Goal: Answer question/provide support: Share knowledge or assist other users

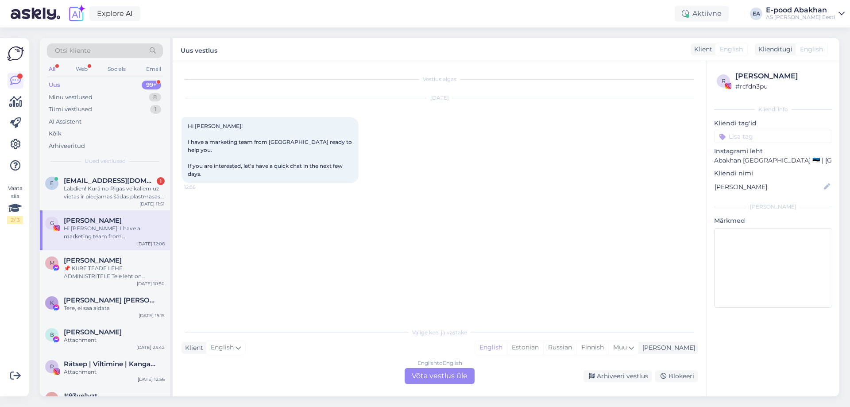
click at [117, 195] on div "Labdien! Kurā no Rīgas veikaliem uz vietas ir pieejamas šādas plastmasas adatas…" at bounding box center [114, 193] width 101 height 16
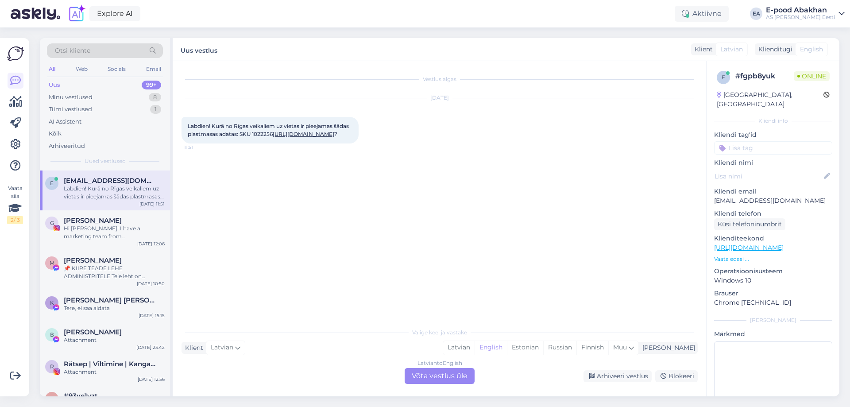
click at [458, 380] on div "Latvian to English Võta vestlus üle" at bounding box center [440, 376] width 70 height 16
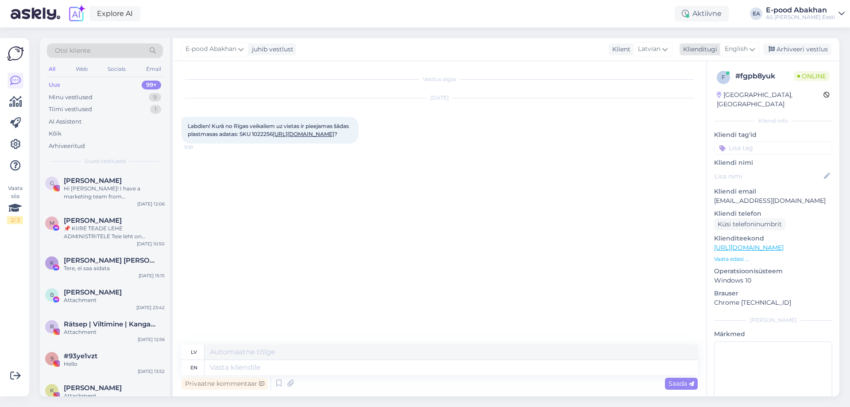
click at [749, 49] on div "English" at bounding box center [740, 49] width 40 height 14
click at [708, 88] on link "Estonian" at bounding box center [719, 88] width 97 height 14
click at [464, 116] on div "[DATE] Labdien! Kurā no Rīgas veikaliem uz vietas ir pieejamas šādas plastmasas…" at bounding box center [440, 121] width 516 height 65
drag, startPoint x: 187, startPoint y: 125, endPoint x: 348, endPoint y: 149, distance: 163.4
click at [348, 143] on div "Labdien! Kurā no Rīgas veikaliem uz vietas ir pieejamas šādas plastmasas adatas…" at bounding box center [270, 130] width 177 height 27
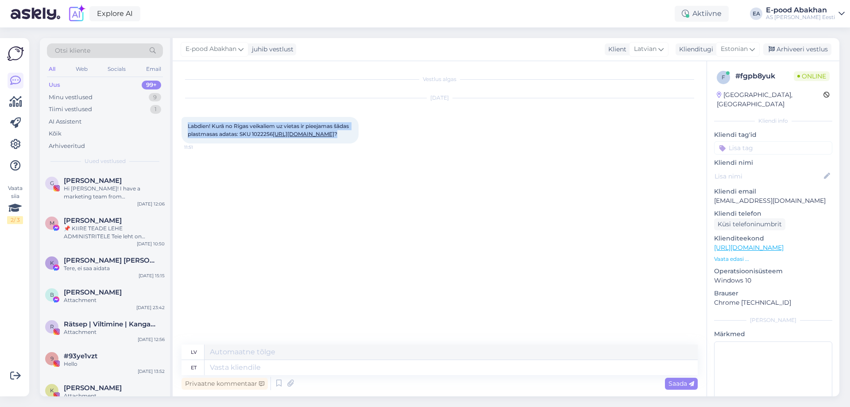
copy span "Labdien! Kurā no Rīgas veikaliem uz vietas ir pieejamas šādas plastmasas adatas…"
click at [321, 162] on div "Vestlus algas [DATE] Labdien! Kurā no Rīgas veikaliem uz vietas ir pieejamas šā…" at bounding box center [444, 203] width 524 height 267
click at [318, 137] on link "[URL][DOMAIN_NAME]" at bounding box center [304, 134] width 62 height 7
click at [293, 367] on textarea at bounding box center [451, 367] width 493 height 15
type textarea "Tere!"
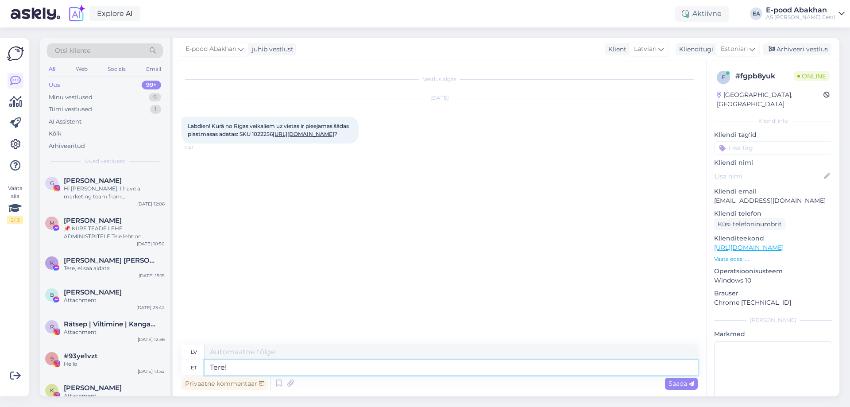
type textarea "Sveiki"
type textarea "Tere!"
type textarea "Sveiki!"
type textarea "Tere! See"
type textarea "Sveiki! [PERSON_NAME]"
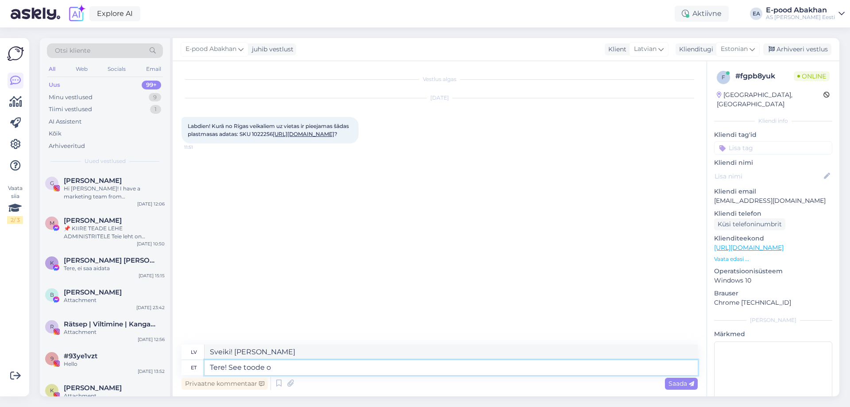
type textarea "Tere! See toode on"
type textarea "Sveiki! Šis produkts"
type textarea "Tere! See toode on sa"
type textarea "Sveiki! Šis produkts ir"
type textarea "Tere! See toode on saadaval"
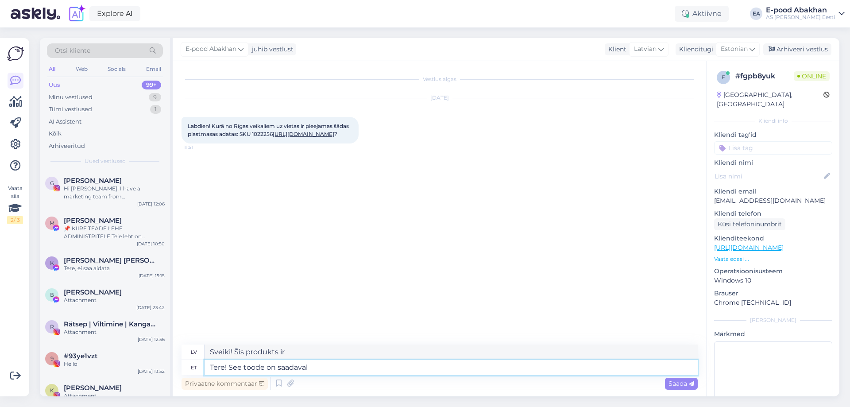
type textarea "Sveiki! Šis produkts ir pieejams"
type textarea "Tere! See toode on saadaval Abakhani ka"
type textarea "Sveiki! Šis produkts ir pieejams Abakanā"
type textarea "Tere! See toode on saadaval Abakhani kauplustes a"
type textarea "Sveiki! Šis produkts ir pieejams Abakhan veikalos"
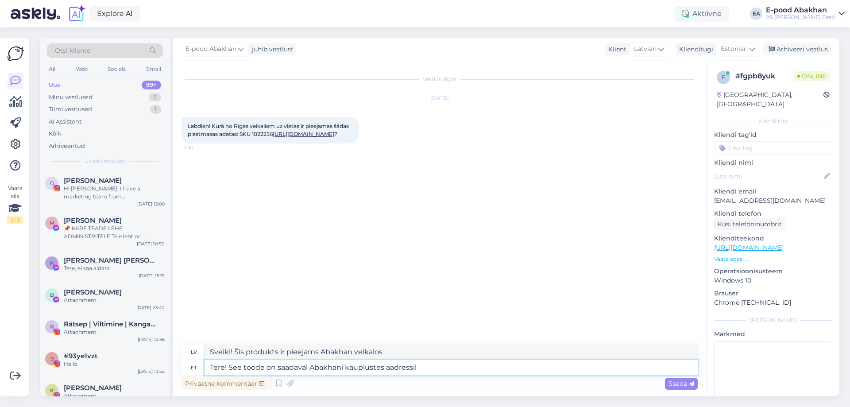
type textarea "Tere! See toode on saadaval Abakhani kauplustes aadressil"
type textarea "Sveiki! Šis produkts ir pieejams Abakhan veikalos vietnē"
type textarea "Tere! See toode on saadaval Abakhani kauplustes aadressil Rupnicieba"
type textarea "Sveiki! Šis produkts ir pieejams Abakhan veikalos Rupnicē"
type textarea "Tere! See toode on saadaval Abakhani kauplustes aadressil Rupniciebas"
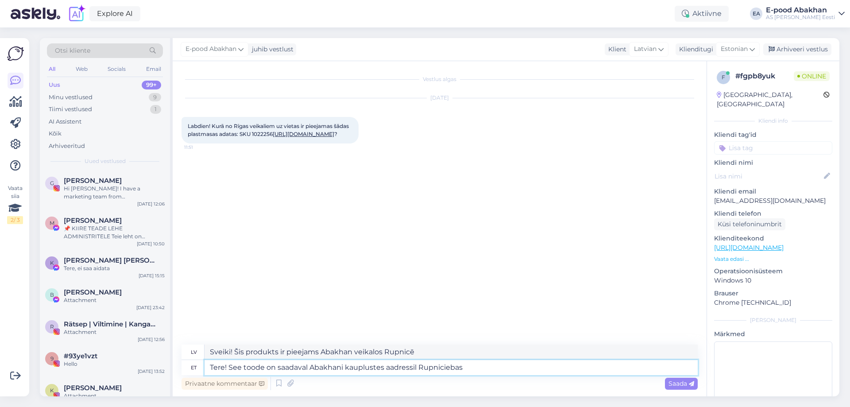
type textarea "Sveiki! Šis produkts ir pieejams Abakhan veikalos Rupniciebas veikalā."
type textarea "Tere! See toode on saadaval Abakhani kauplustes aadressil Rupni"
type textarea "Sveiki! Šis produkts ir pieejams Abakhan veikalos Rupni."
type textarea "Tere! See toode on saadaval Abakhani kauplustes aadressil Rupniec"
type textarea "Sveiki! Šis produkts ir pieejams Abakhan veikalos Rupnie veikalā."
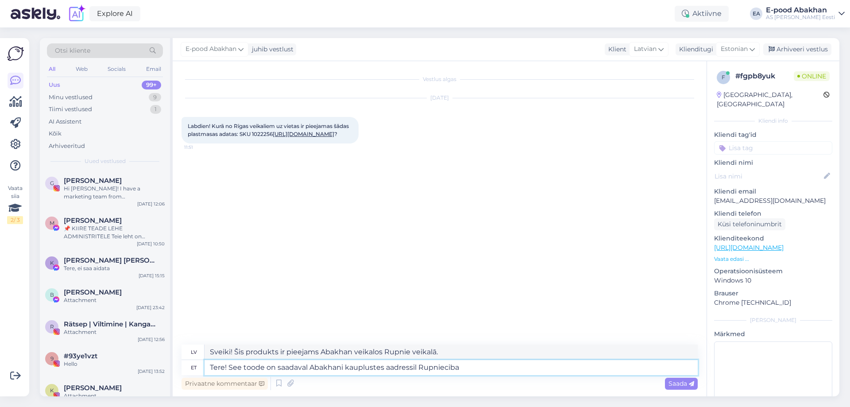
type textarea "Tere! See toode on saadaval Abakhani kauplustes aadressil Rupniecibas"
type textarea "Sveiki! Šis produkts ir pieejams Abakhan veikalos Rūpniecības veikalā"
type textarea "Tere! See toode on saadaval Abakhani kauplustes aadressil [STREET_ADDRESS]"
type textarea "Sveiki! Šis produkts ir pieejams Abakhan veikalos [STREET_ADDRESS]."
type textarea "Tere! See toode on saadaval Abakhani kauplustes aadressil Rupniecibas 32 b ja"
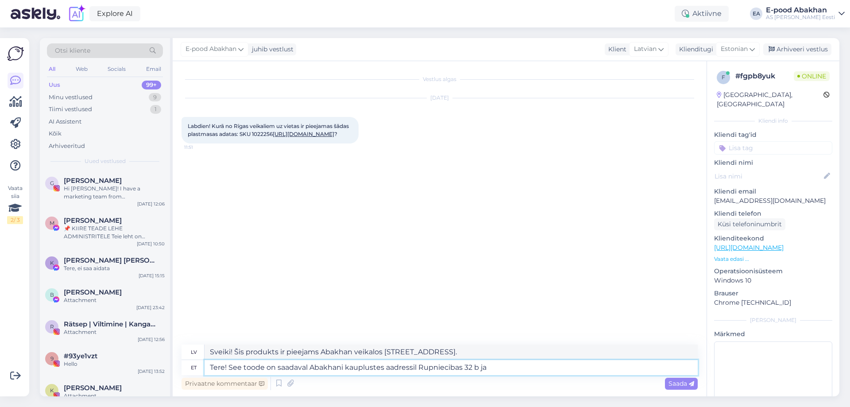
type textarea "Sveiki! Šis produkts ir pieejams Abakhan veikalos [STREET_ADDRESS]."
type textarea "Tere! See toode on saadaval Abakhani kauplustes aadressil Rupniecibas 32 b ja"
type textarea "Sveiki! Šis produkts ir pieejams Abakhan veikalos [STREET_ADDRESS] un"
type textarea "Tere! See toode on saadaval Abakhani kauplustes aadressil Rupniecibas 32 b ja L…"
type textarea "Sveiki! Šis produkts ir pieejams Abakhan veikalos Rūpniecības ielā 32b un Latga…"
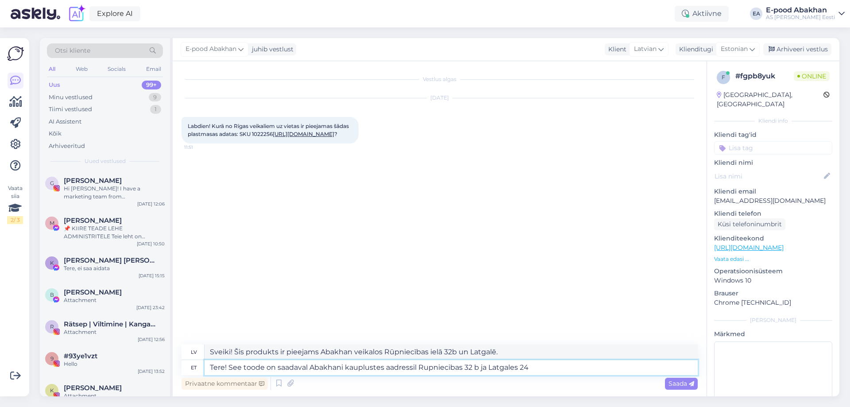
type textarea "Tere! See toode on saadaval Abakhani kauplustes aadressil Rupniecibas 32 b ja L…"
type textarea "Sveiki! Šis produkts ir pieejams Abakhan veikalos Rūpniecības [STREET_ADDRESS] …"
click at [572, 367] on textarea "Tere! See toode on saadaval Abakhani kauplustes aadressil Rupniecibas 32 b ja L…" at bounding box center [451, 367] width 493 height 15
type textarea "Tere! See toode on saadaval Abakhani kauplustes aadressil Rupniecibas 32 b ja L…"
drag, startPoint x: 229, startPoint y: 350, endPoint x: 200, endPoint y: 353, distance: 29.3
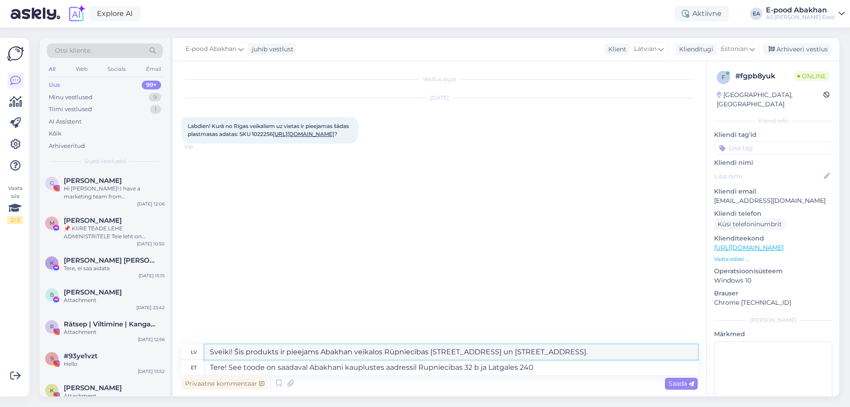
click at [200, 353] on div "lv [PERSON_NAME]! Šis produkts ir pieejams Abakhan veikalos Rūpniecības [STREET…" at bounding box center [440, 351] width 516 height 15
type textarea "Labdieni! Šis produkts ir pieejams Abakhan veikalos Rūpniecības [STREET_ADDRESS…"
click at [550, 371] on textarea "Tere! See toode on saadaval Abakhani kauplustes aadressil Rupniecibas 32 b ja L…" at bounding box center [451, 367] width 493 height 15
click at [677, 379] on span "Saada" at bounding box center [682, 383] width 26 height 8
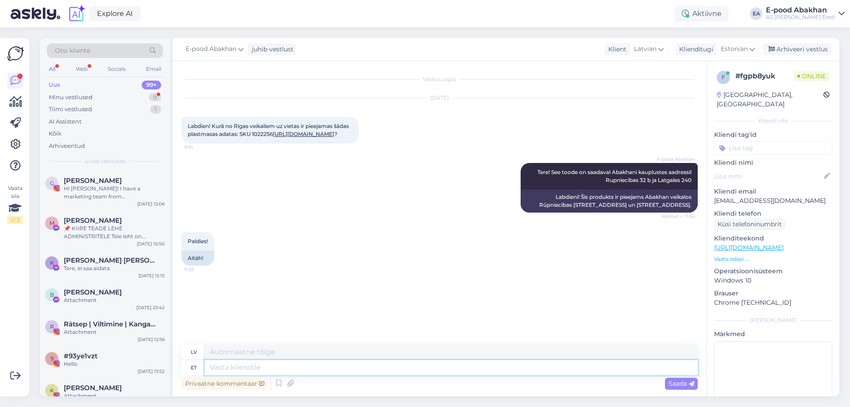
click at [280, 368] on textarea at bounding box center [451, 367] width 493 height 15
type textarea "Kena p"
type textarea "Jauki"
type textarea "Kena päeva!"
type textarea "Lai jauka diena!"
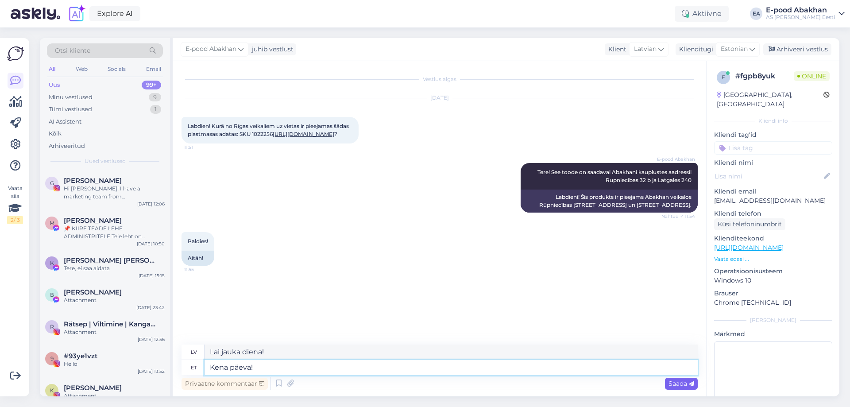
type textarea "Kena päeva!"
click at [681, 385] on span "Saada" at bounding box center [682, 383] width 26 height 8
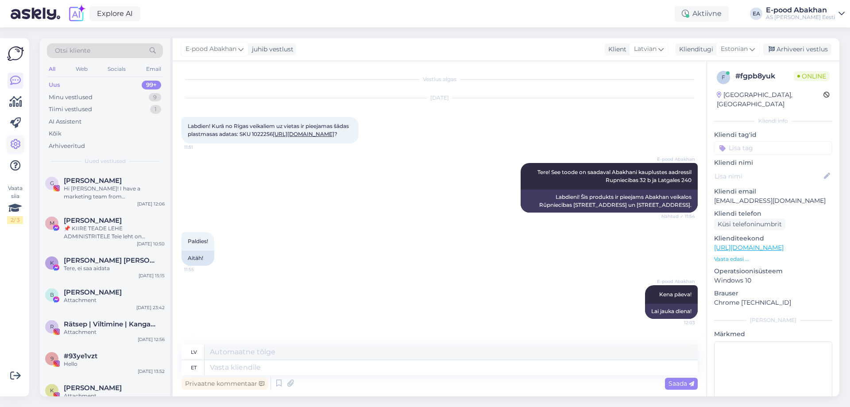
click at [18, 143] on icon at bounding box center [15, 144] width 11 height 11
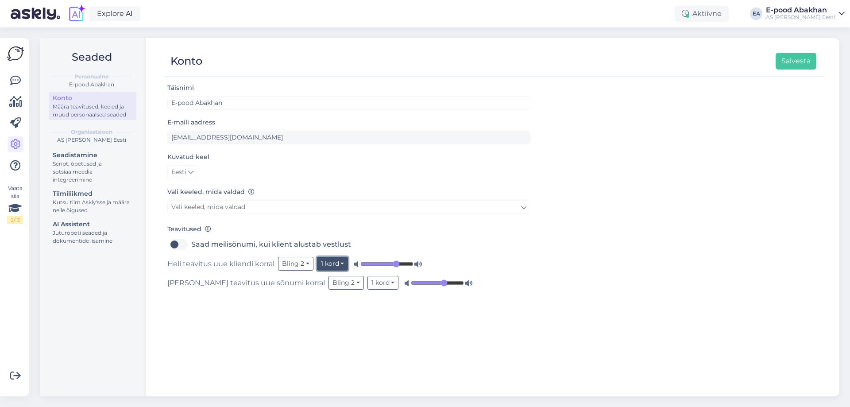
click at [337, 268] on button "1 kord" at bounding box center [332, 264] width 31 height 14
click at [330, 298] on link "5 korda" at bounding box center [310, 296] width 75 height 14
click at [398, 266] on input "range" at bounding box center [391, 263] width 53 height 9
click at [325, 263] on button "5 korda" at bounding box center [335, 264] width 36 height 14
click at [329, 293] on link "5 korda" at bounding box center [315, 296] width 75 height 14
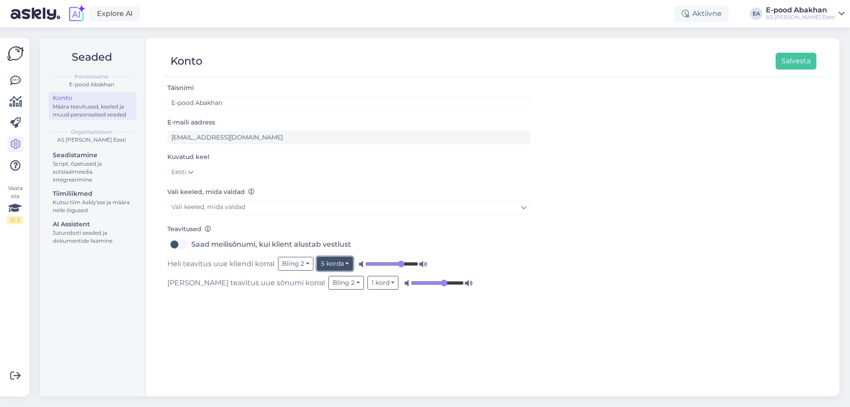
click at [340, 267] on button "5 korda" at bounding box center [335, 264] width 36 height 14
click at [323, 279] on link "1 kord" at bounding box center [315, 282] width 75 height 14
click at [335, 267] on button "1 kord" at bounding box center [332, 264] width 31 height 14
click at [312, 312] on link "10 korda" at bounding box center [310, 310] width 75 height 14
click at [336, 265] on button "10 korda" at bounding box center [336, 264] width 39 height 14
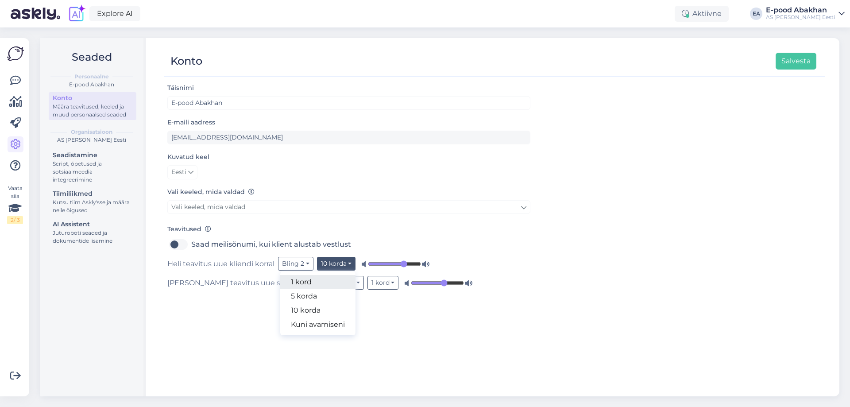
click at [329, 281] on link "1 kord" at bounding box center [317, 282] width 75 height 14
click at [15, 80] on icon at bounding box center [15, 80] width 11 height 11
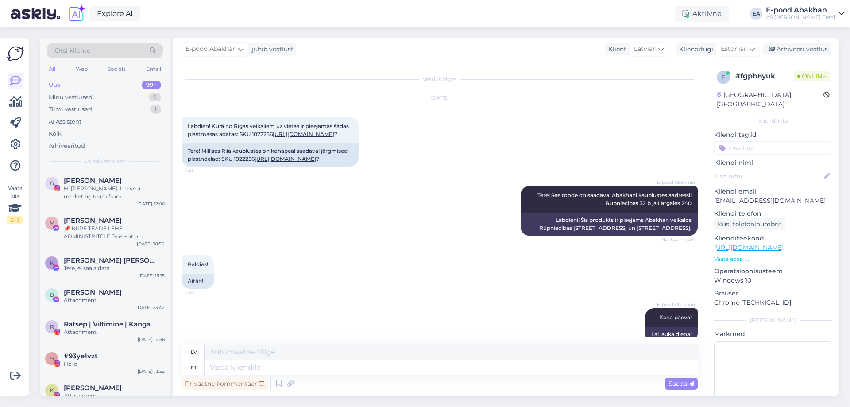
scroll to position [19, 0]
